Goal: Task Accomplishment & Management: Manage account settings

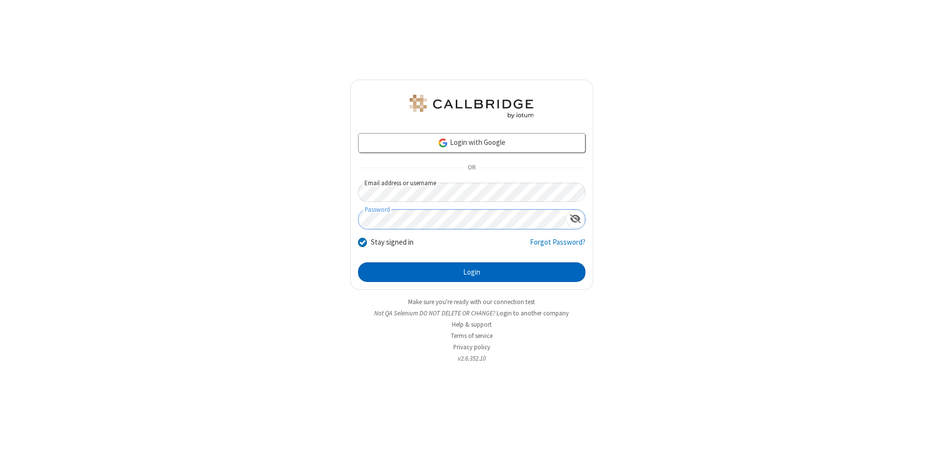
click at [472, 272] on button "Login" at bounding box center [471, 272] width 227 height 20
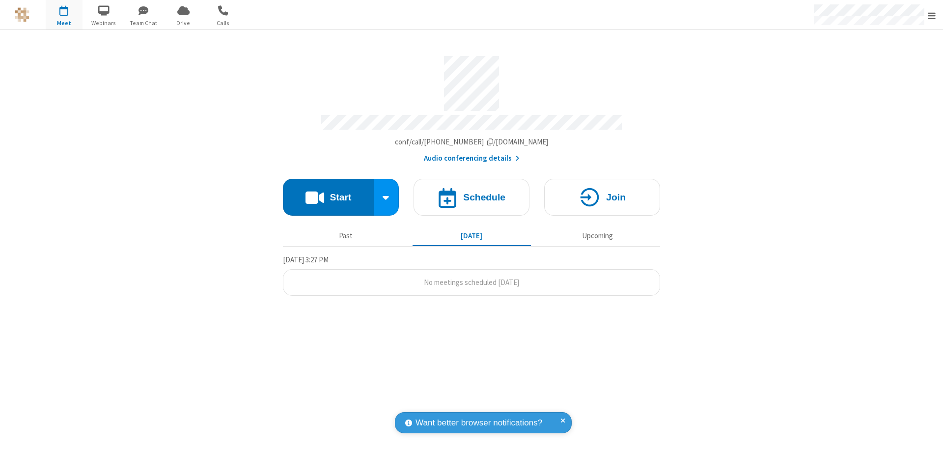
click at [932, 15] on span "Open menu" at bounding box center [932, 16] width 8 height 10
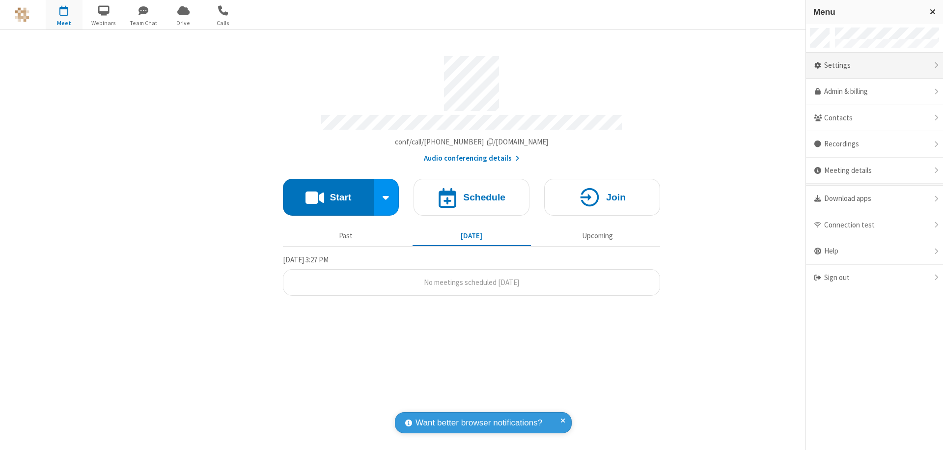
click at [875, 65] on div "Settings" at bounding box center [874, 66] width 137 height 27
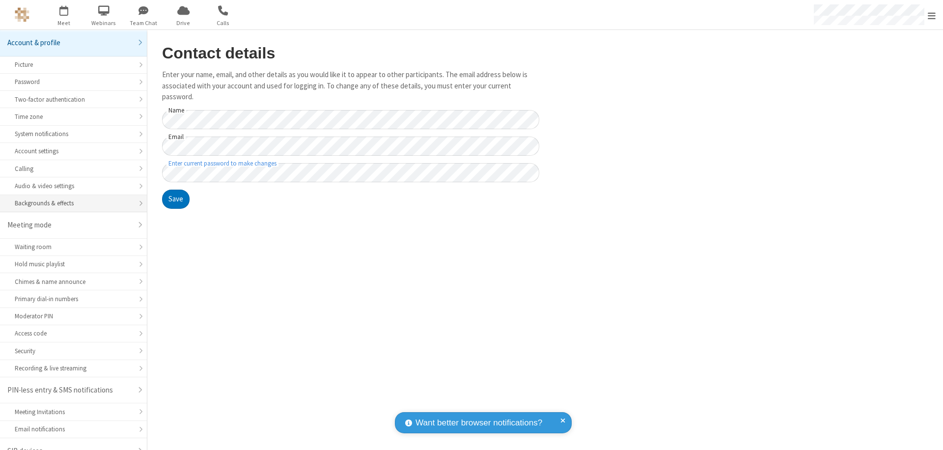
click at [70, 199] on div "Backgrounds & effects" at bounding box center [73, 203] width 117 height 9
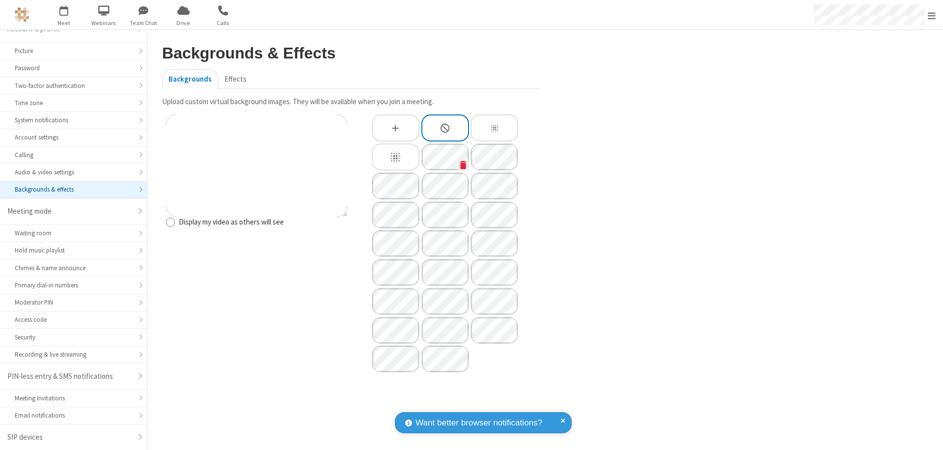
click at [463, 165] on icon "Custom Background" at bounding box center [463, 165] width 6 height 8
